Goal: Find specific page/section: Find specific page/section

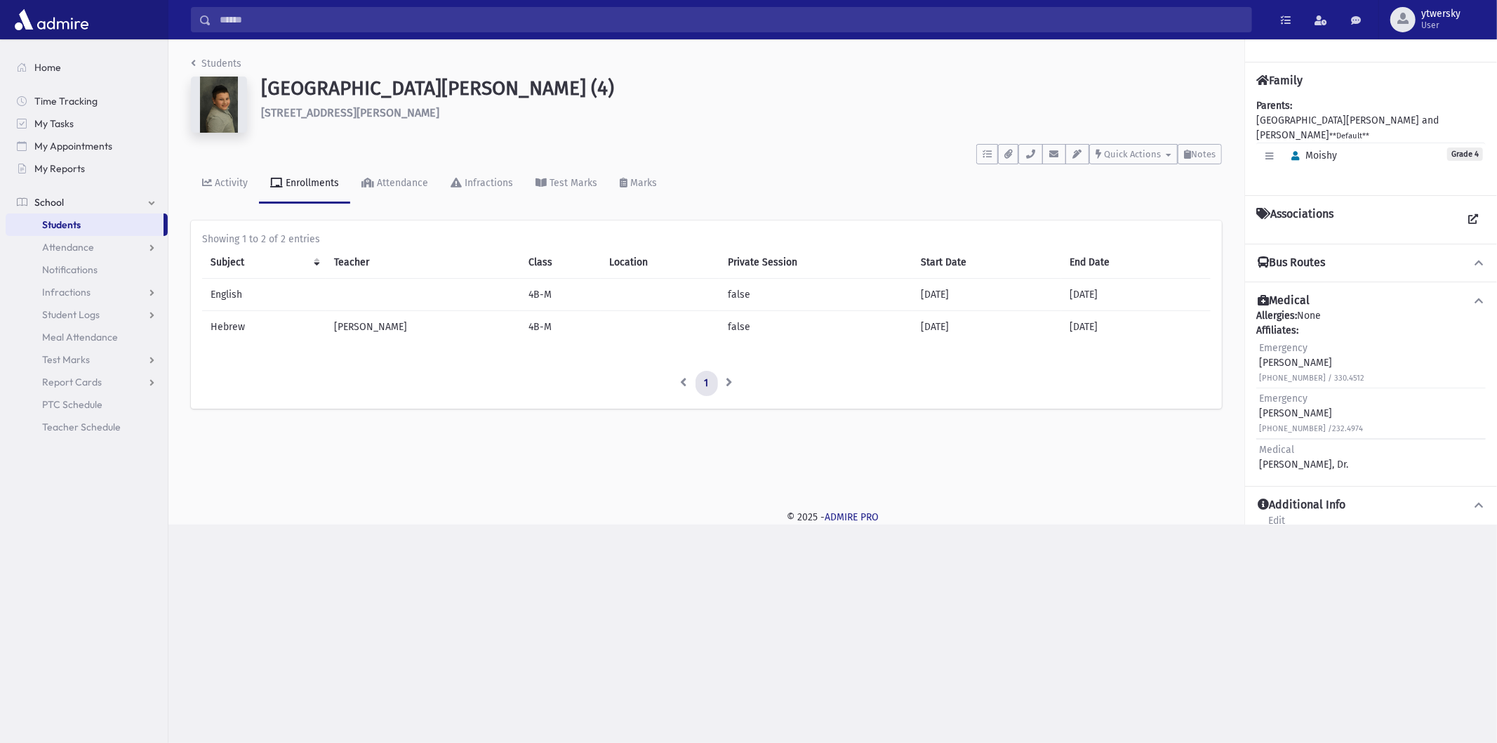
click at [256, 13] on input "Search" at bounding box center [731, 19] width 1040 height 25
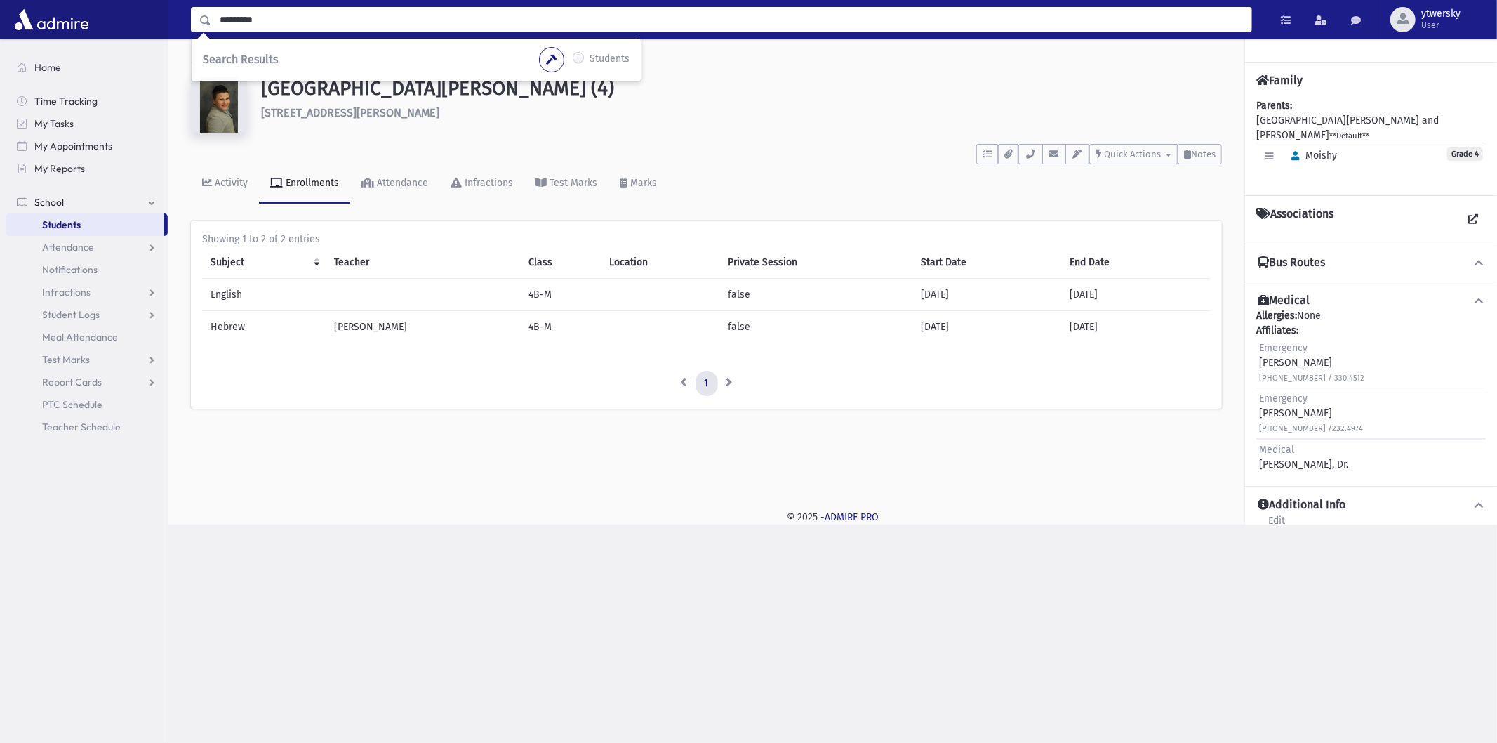
type input "*********"
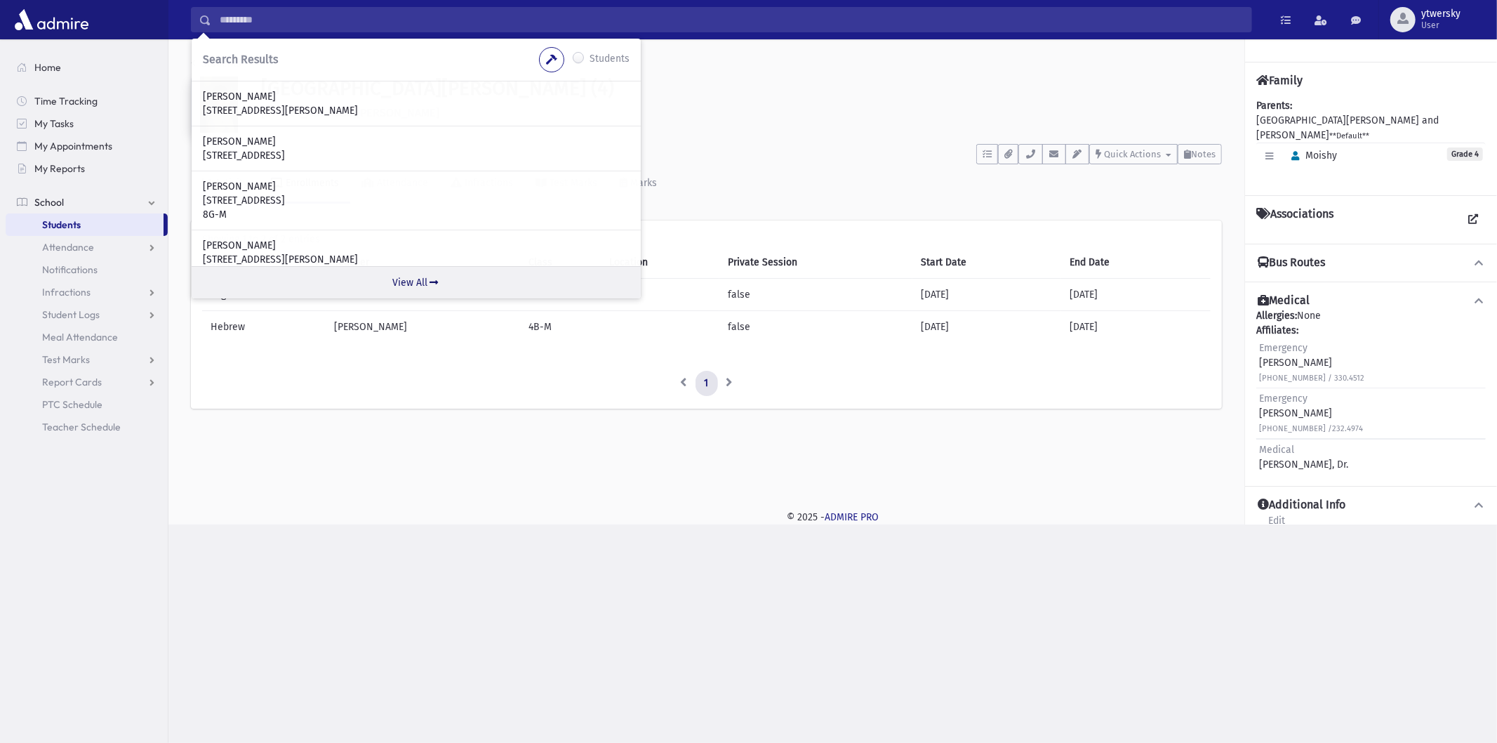
click at [408, 279] on link "View All" at bounding box center [416, 282] width 449 height 32
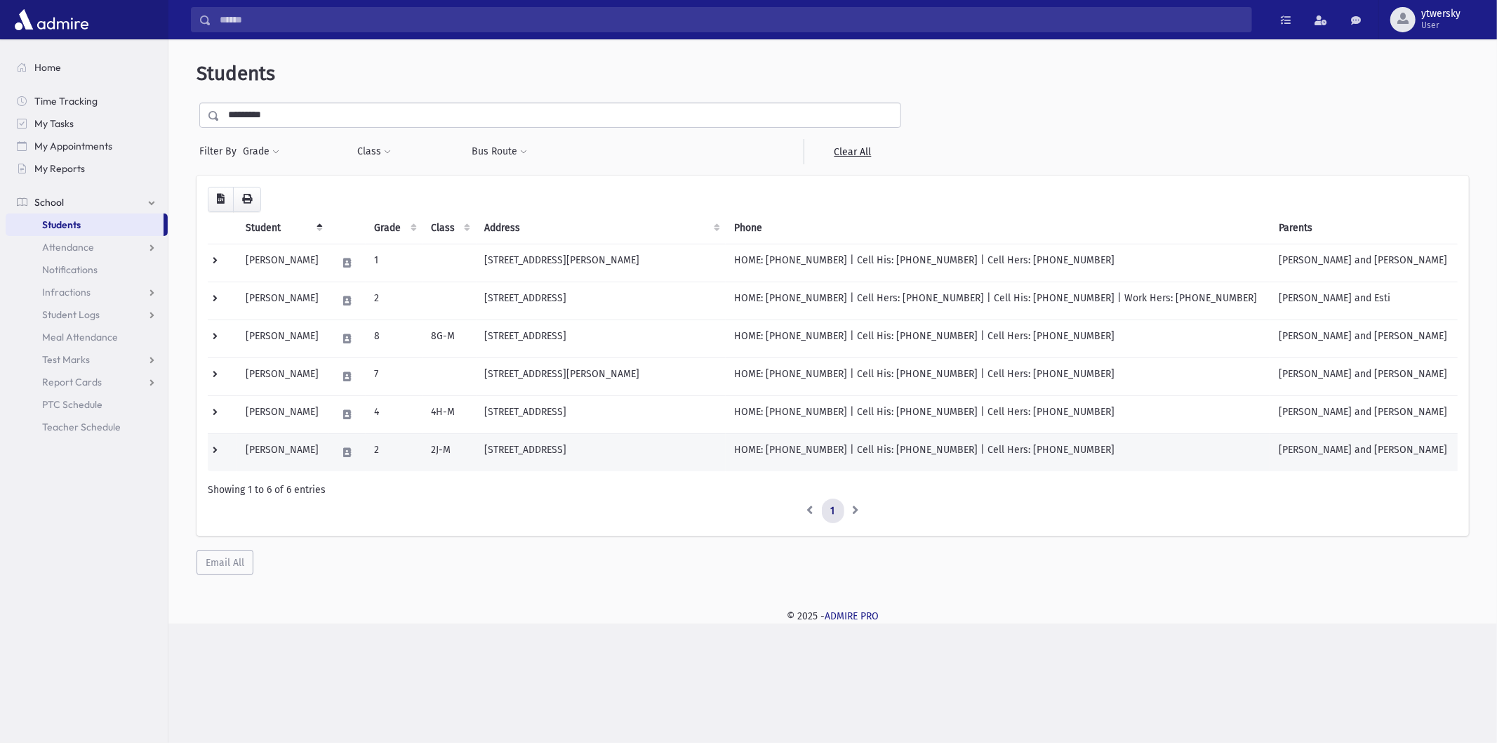
click at [295, 445] on td "Pruzansky, Tzvi" at bounding box center [282, 452] width 91 height 38
